Goal: Information Seeking & Learning: Learn about a topic

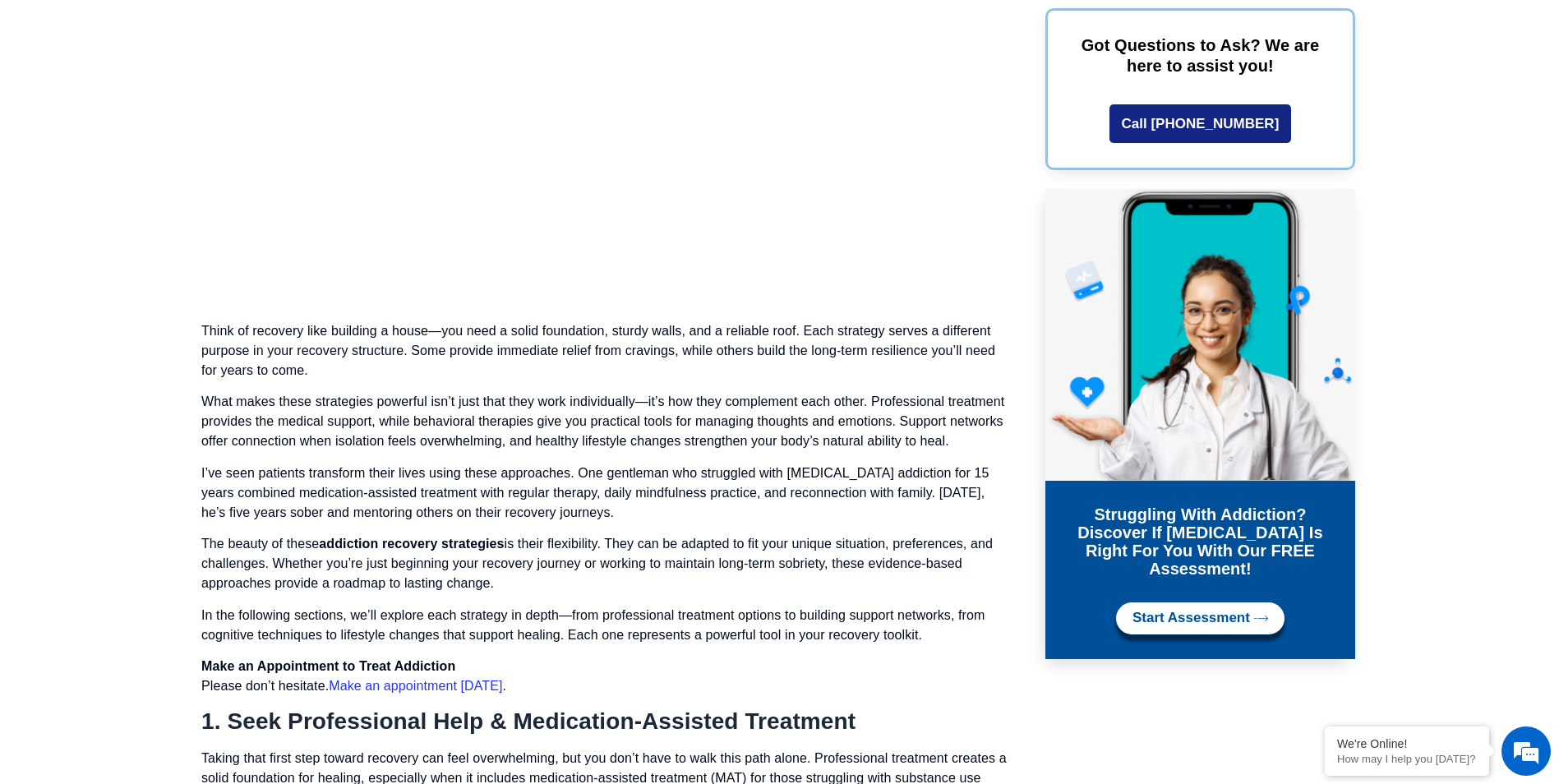
scroll to position [5505, 0]
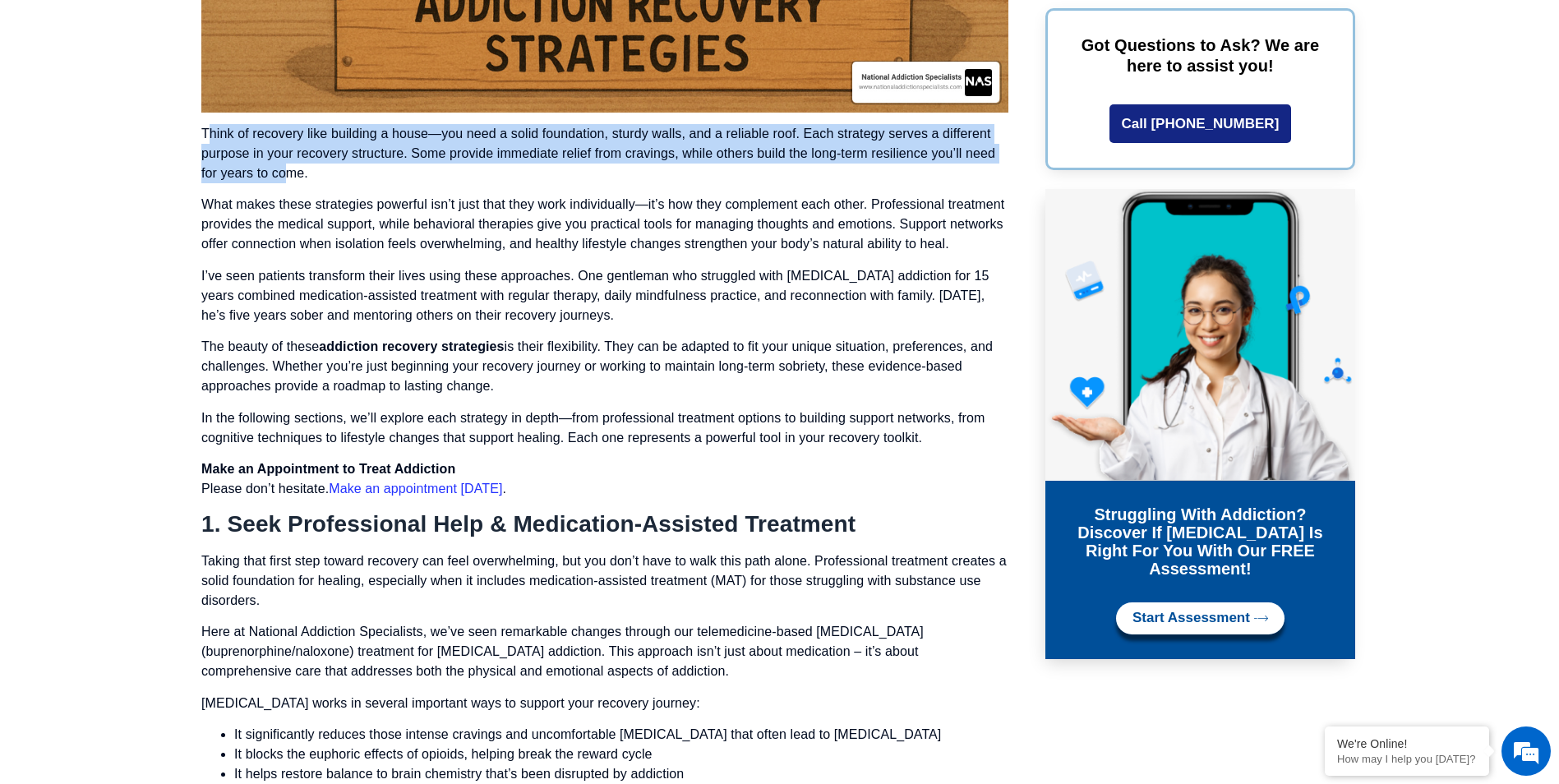
drag, startPoint x: 209, startPoint y: 136, endPoint x: 291, endPoint y: 171, distance: 89.2
click at [291, 171] on p "Think of recovery like building a house—you need a solid foundation, sturdy wal…" at bounding box center [605, 153] width 807 height 59
drag, startPoint x: 291, startPoint y: 171, endPoint x: 231, endPoint y: 169, distance: 60.0
copy p "[PERSON_NAME] of recovery like building a house—you need a solid foundation, st…"
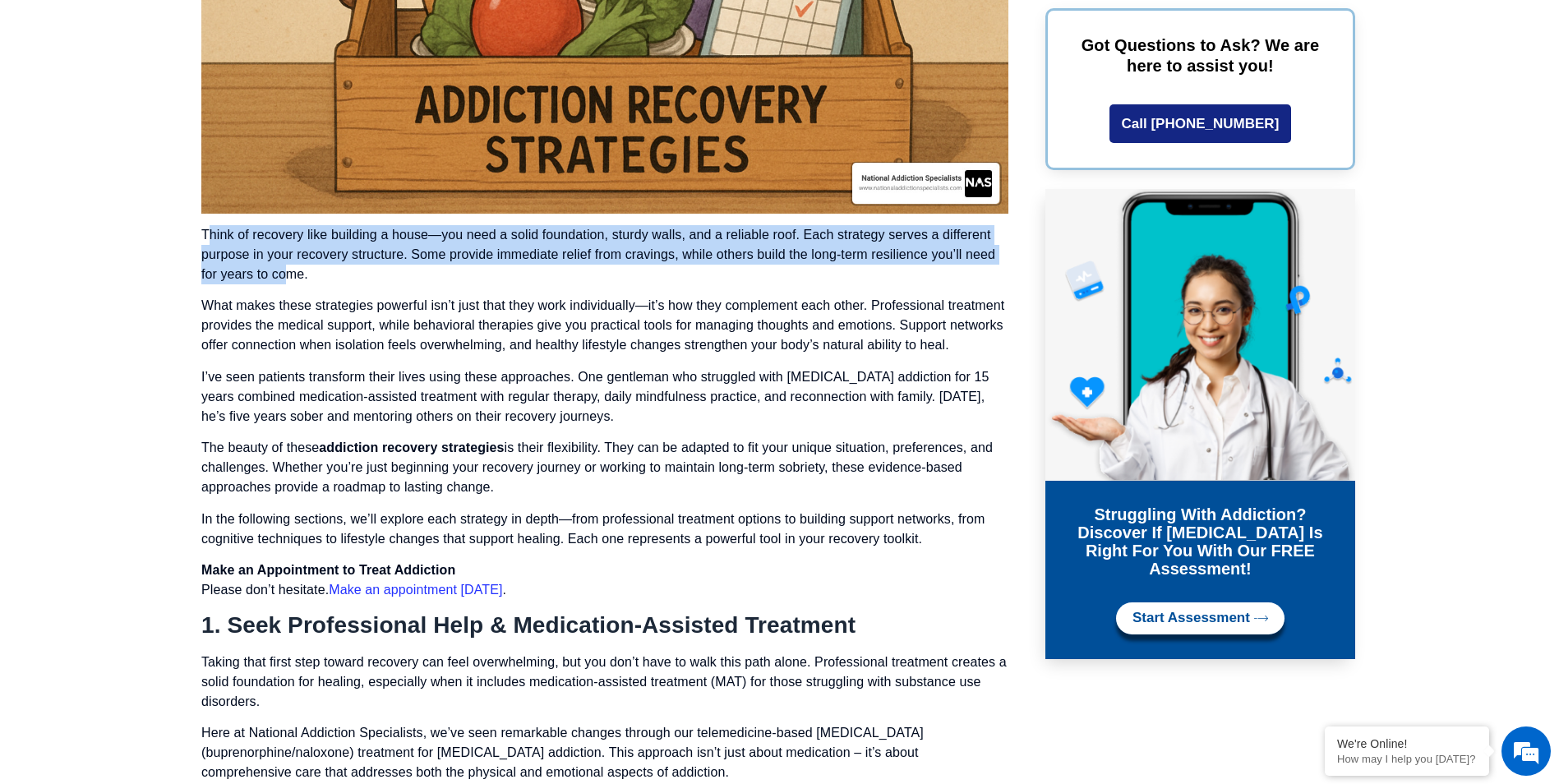
scroll to position [5341, 0]
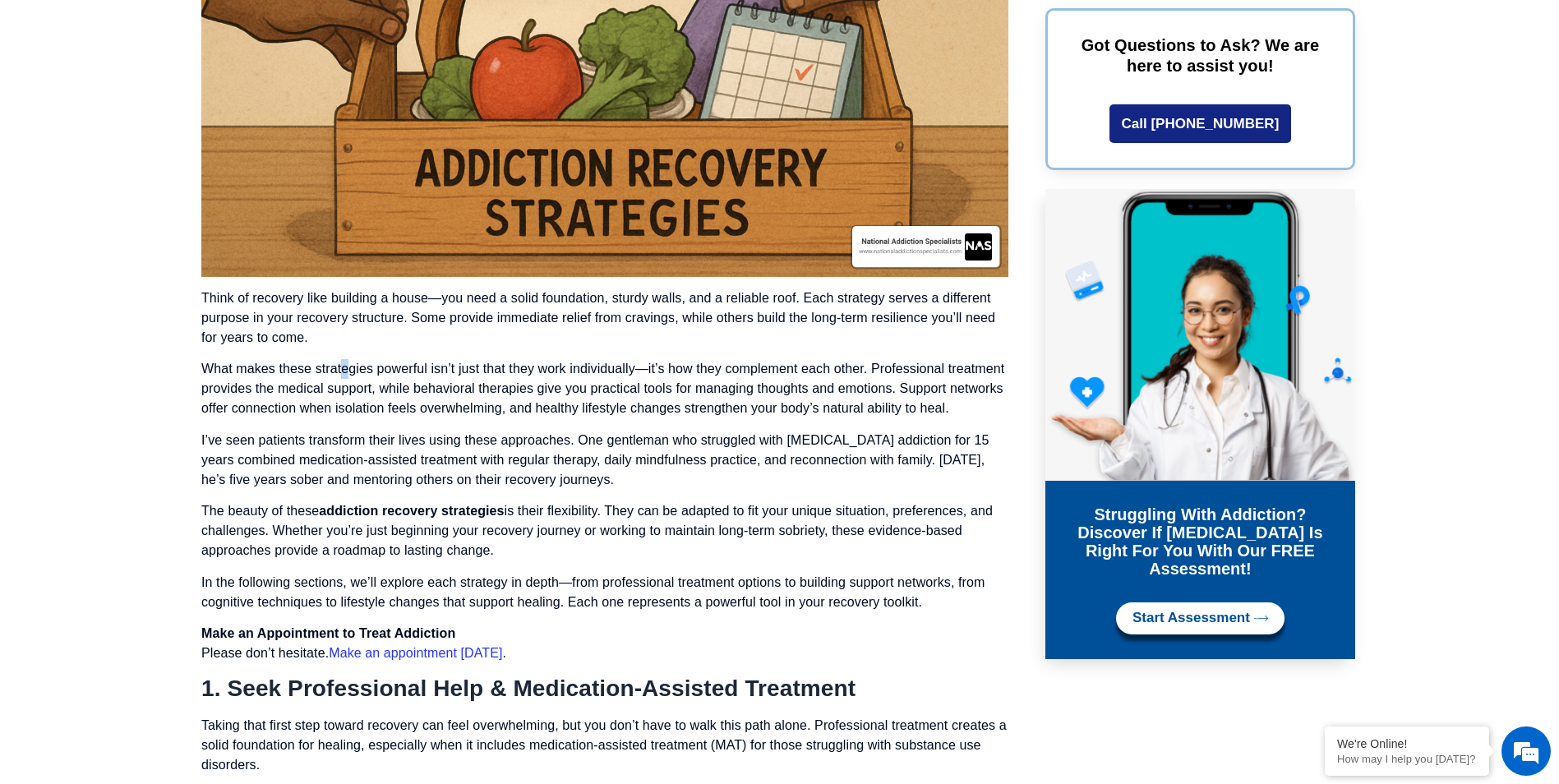
click at [348, 379] on p "What makes these strategies powerful isn’t just that they work individually—it’…" at bounding box center [605, 388] width 807 height 59
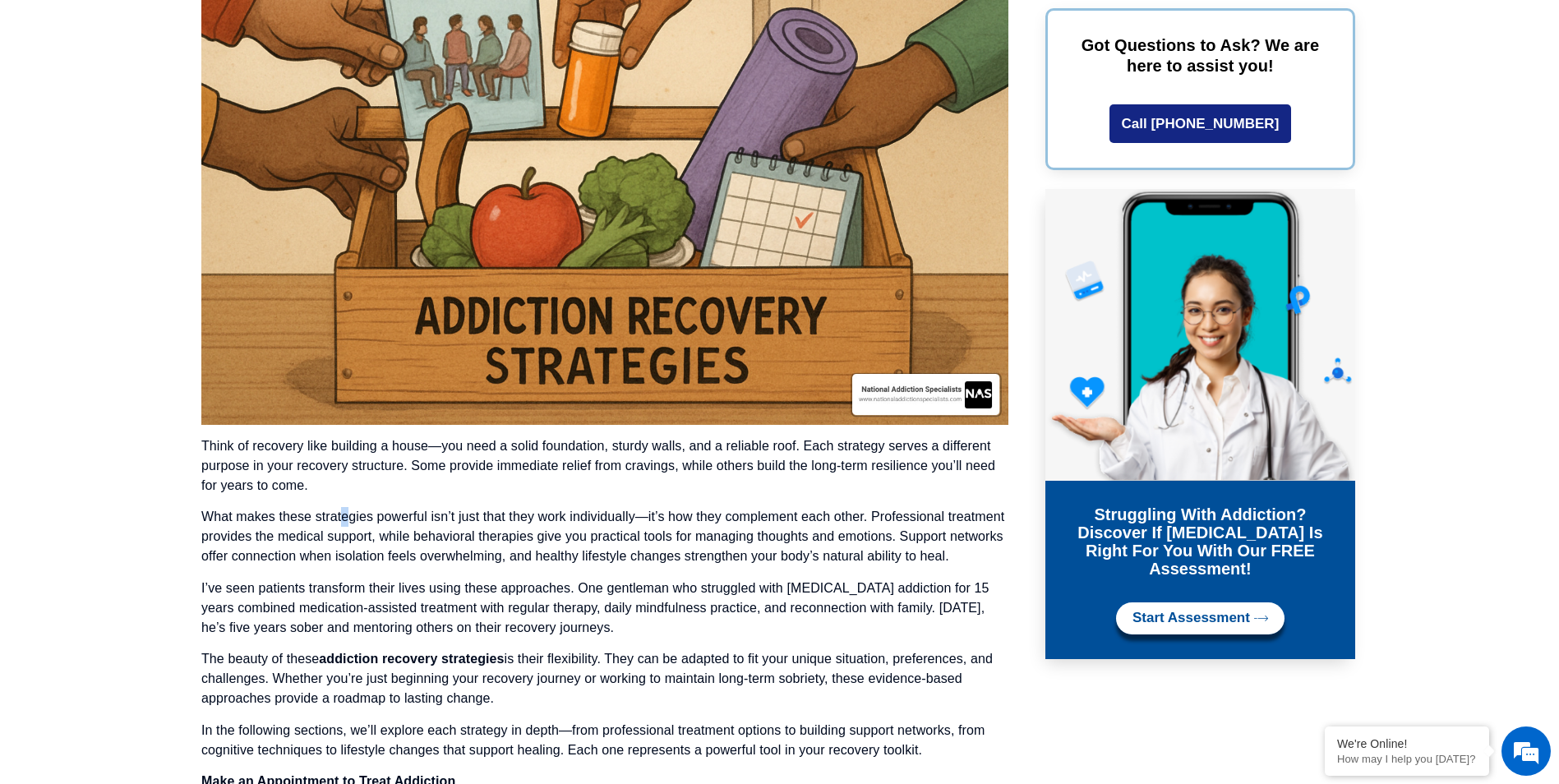
scroll to position [4930, 0]
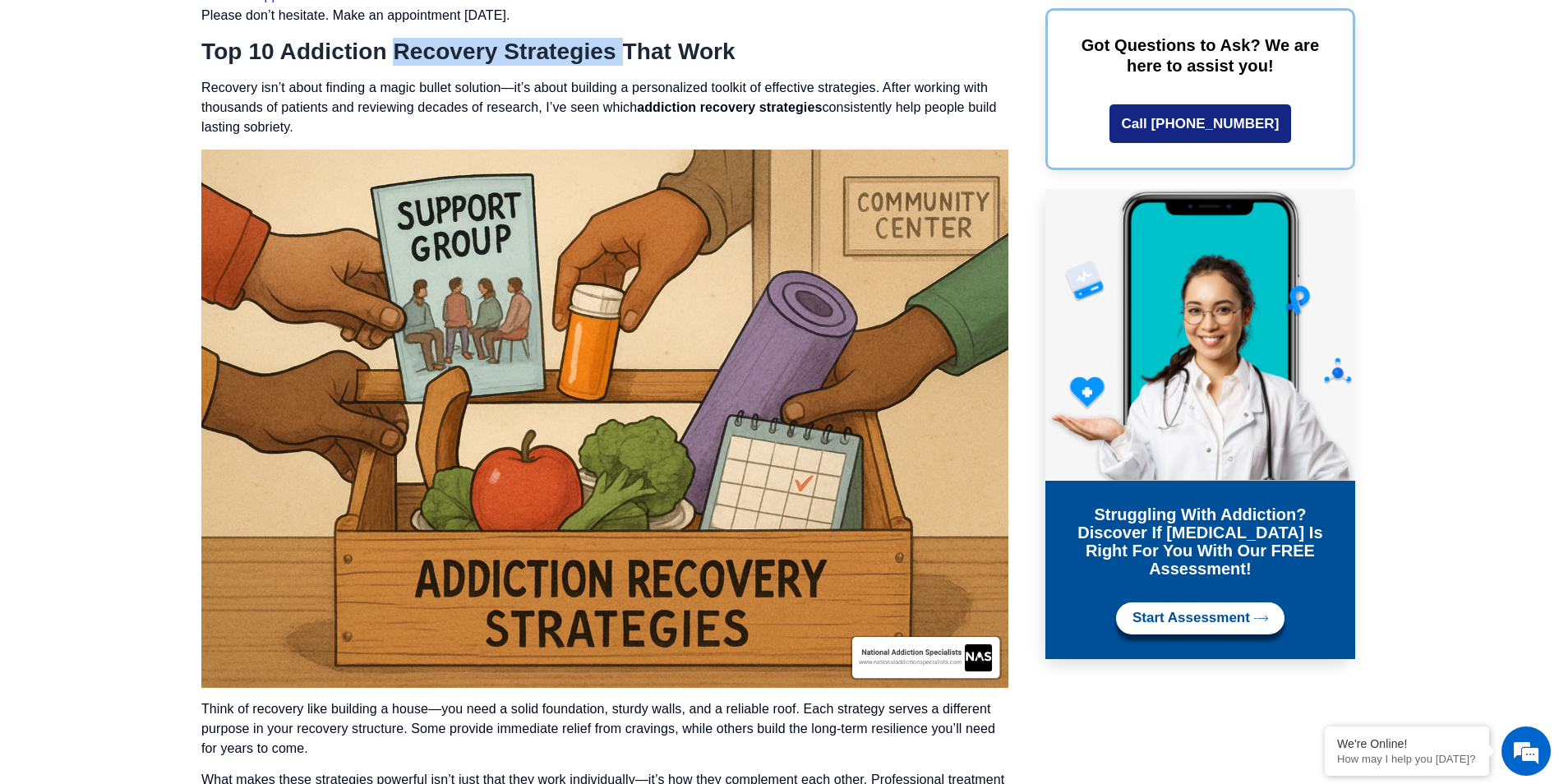
drag, startPoint x: 396, startPoint y: 51, endPoint x: 620, endPoint y: 56, distance: 224.1
click at [620, 56] on h2 "Top 10 Addiction Recovery Strategies That Work" at bounding box center [605, 51] width 807 height 28
drag, startPoint x: 620, startPoint y: 56, endPoint x: 588, endPoint y: 54, distance: 32.1
copy h2 "Recovery Strategies"
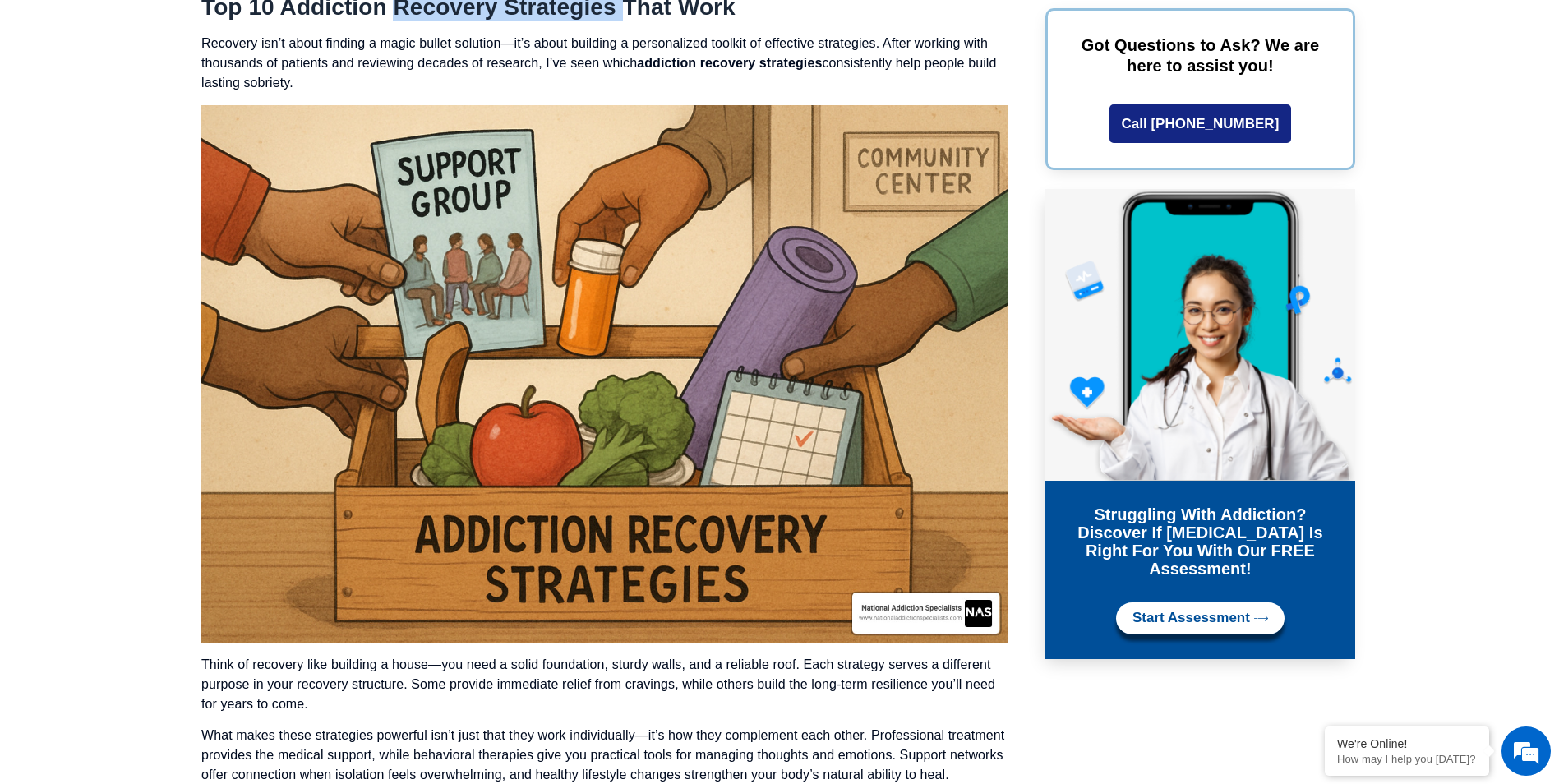
scroll to position [4684, 0]
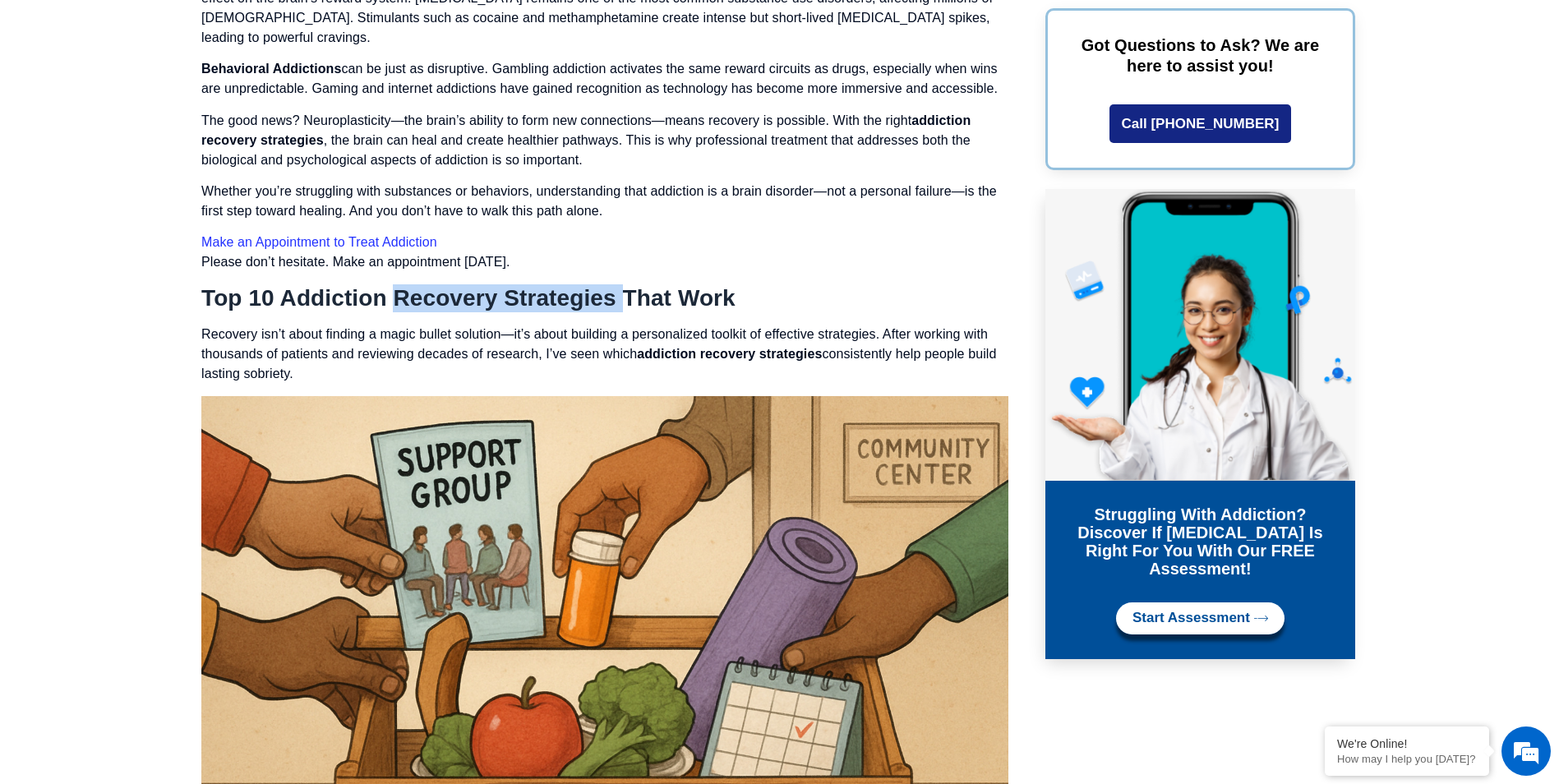
drag, startPoint x: 204, startPoint y: 323, endPoint x: 439, endPoint y: 373, distance: 240.3
copy p "Recovery isn’t about finding a magic bullet solution—it’s about building a pers…"
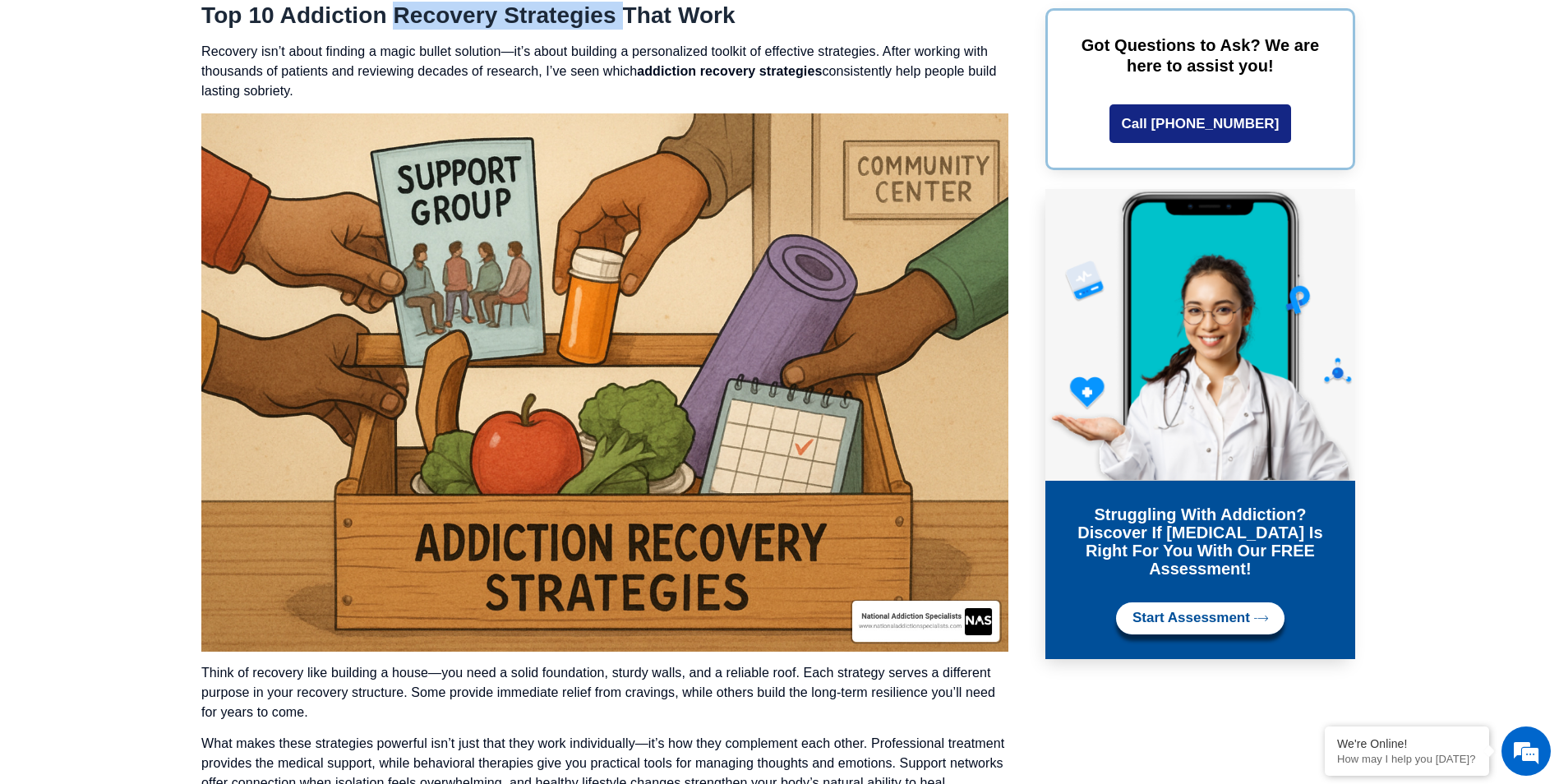
scroll to position [5176, 0]
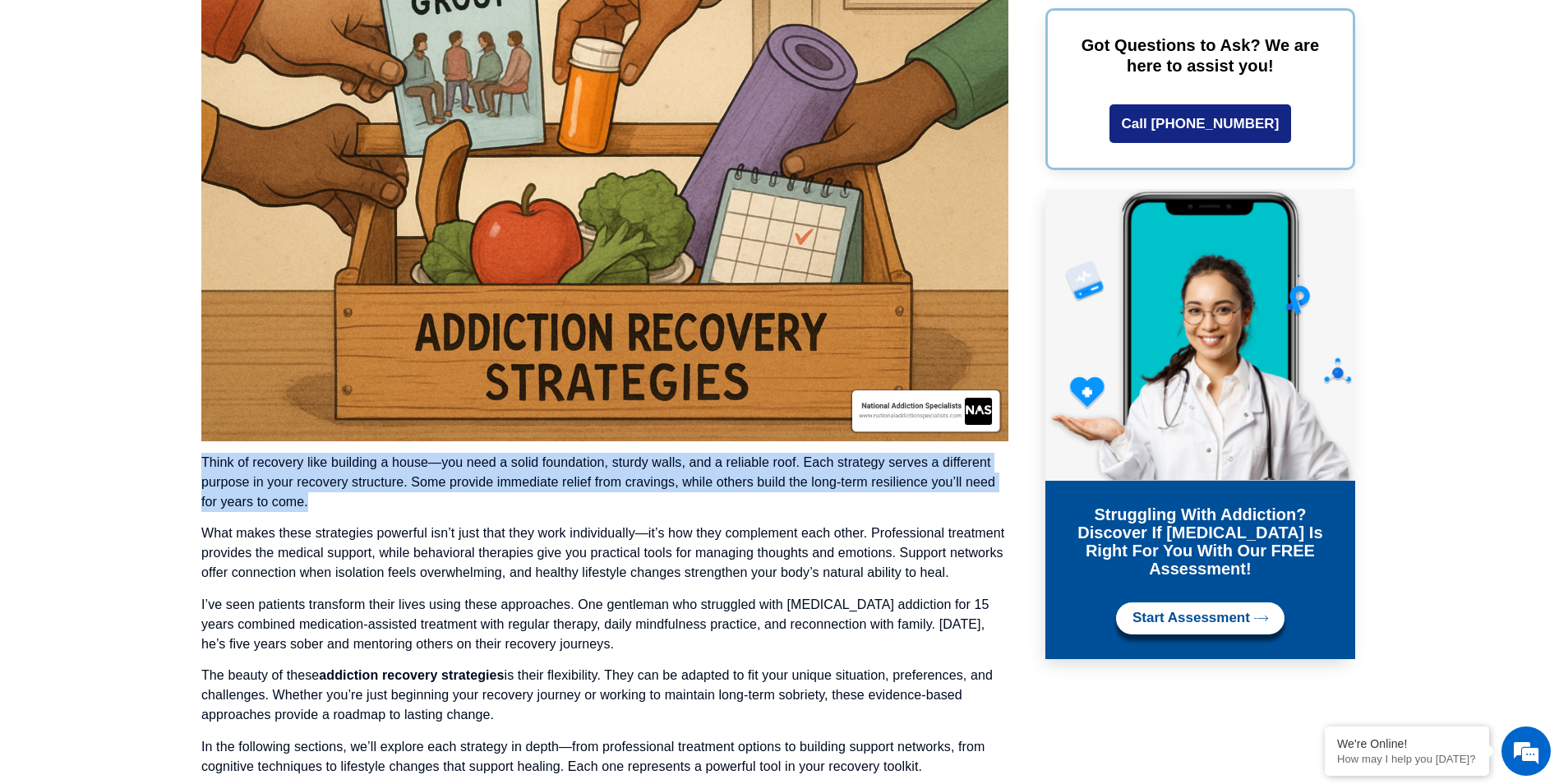
drag, startPoint x: 203, startPoint y: 461, endPoint x: 312, endPoint y: 502, distance: 116.5
click at [312, 502] on p "Think of recovery like building a house—you need a solid foundation, sturdy wal…" at bounding box center [605, 483] width 807 height 59
drag, startPoint x: 312, startPoint y: 502, endPoint x: 288, endPoint y: 491, distance: 26.4
copy p "Think of recovery like building a house—you need a solid foundation, sturdy wal…"
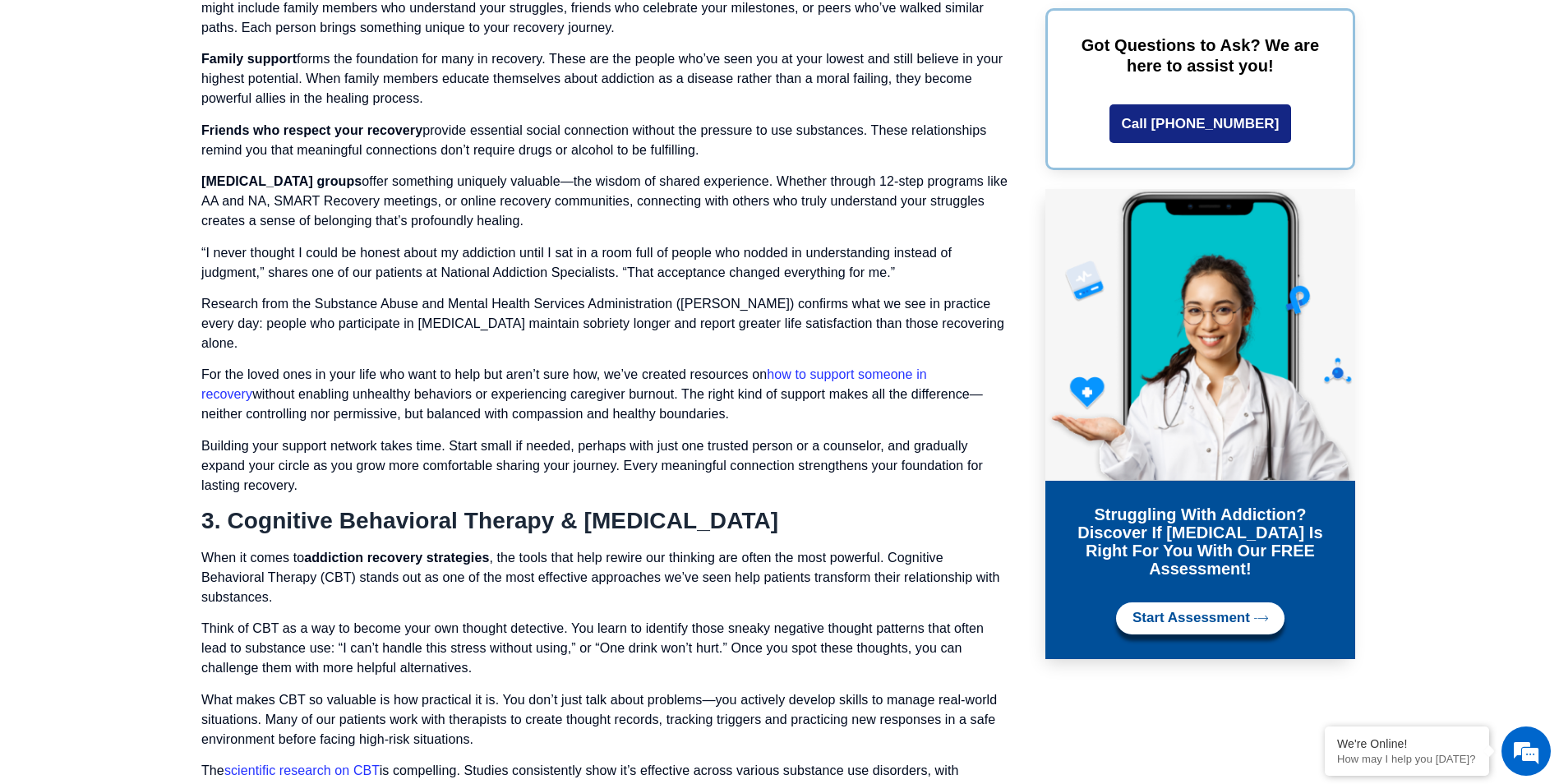
scroll to position [6902, 0]
